Goal: Information Seeking & Learning: Find specific fact

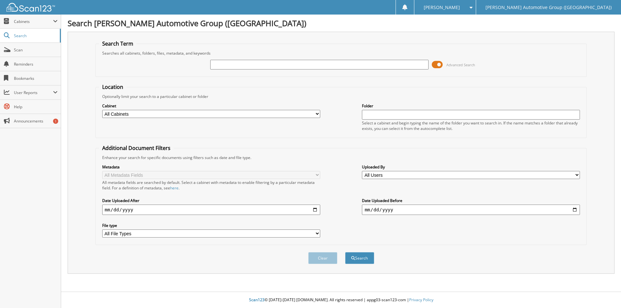
click at [217, 66] on input "text" at bounding box center [319, 65] width 218 height 10
type input "461937"
click at [345, 252] on button "Search" at bounding box center [359, 258] width 29 height 12
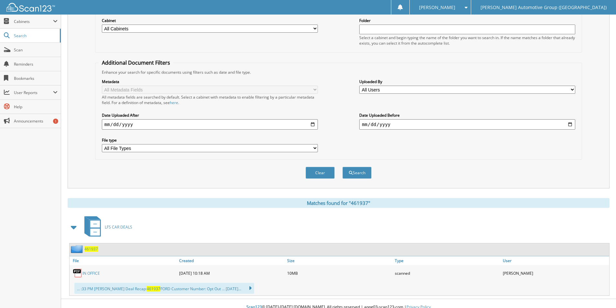
scroll to position [93, 0]
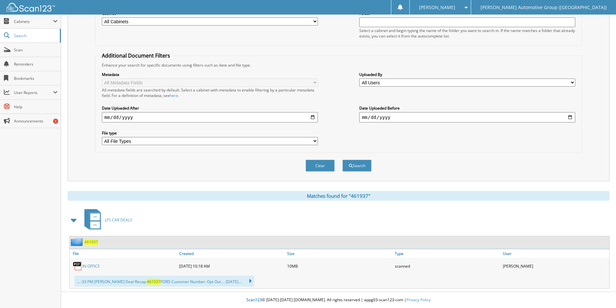
click at [88, 242] on span "461937" at bounding box center [91, 241] width 14 height 5
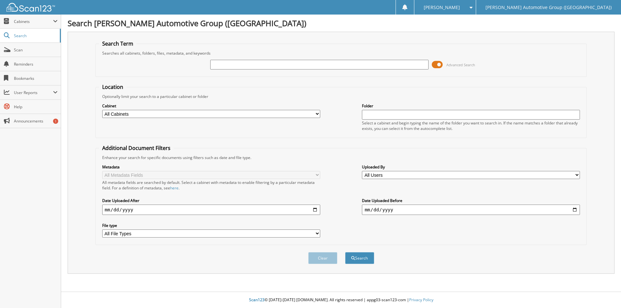
click at [257, 65] on input "text" at bounding box center [319, 65] width 218 height 10
type input "p"
type input "["
type input "PBA23323"
click at [345, 252] on button "Search" at bounding box center [359, 258] width 29 height 12
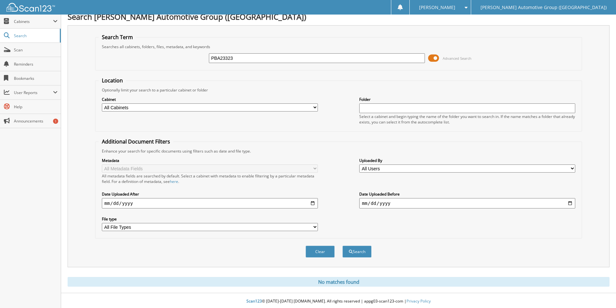
scroll to position [8, 0]
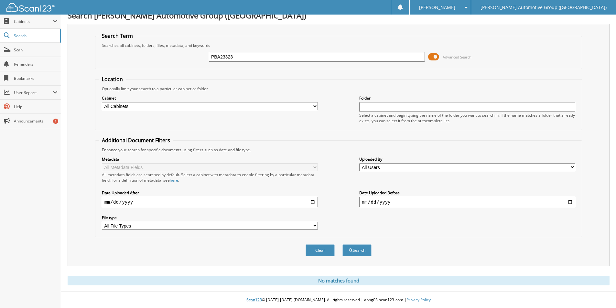
drag, startPoint x: 252, startPoint y: 57, endPoint x: 206, endPoint y: 61, distance: 46.7
click at [206, 61] on div "PBA23323 Advanced Search" at bounding box center [339, 56] width 480 height 17
